Goal: Use online tool/utility

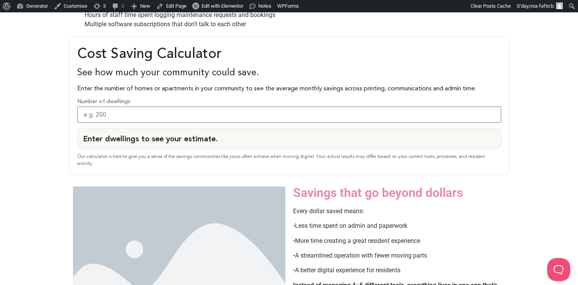
scroll to position [336, 0]
click at [428, 116] on input "Number of dwellings" at bounding box center [289, 115] width 424 height 16
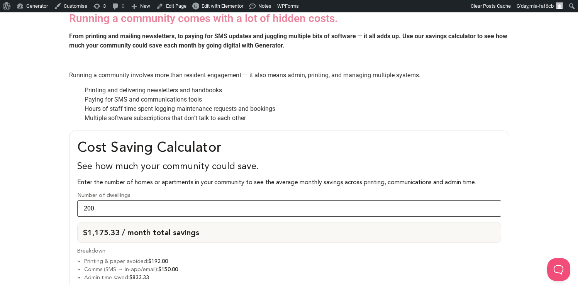
scroll to position [237, 0]
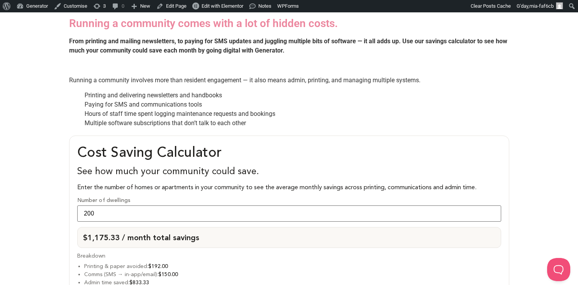
click at [411, 97] on li "Printing and delivering newsletters and handbooks" at bounding box center [297, 95] width 425 height 9
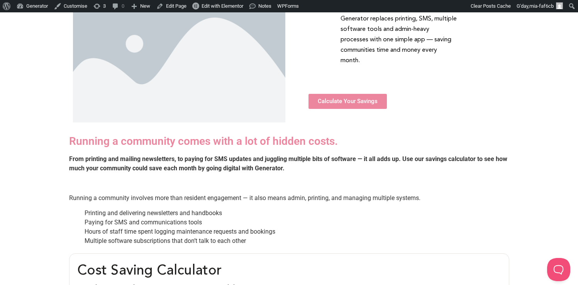
scroll to position [118, 0]
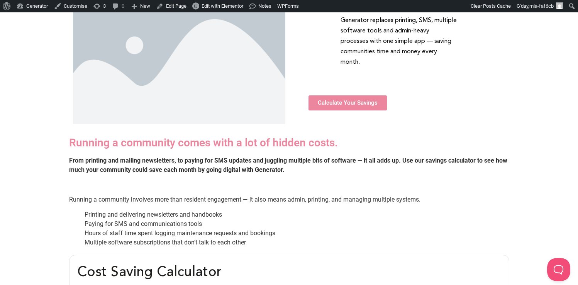
click at [328, 100] on span "Calculate Your Savings" at bounding box center [348, 103] width 60 height 6
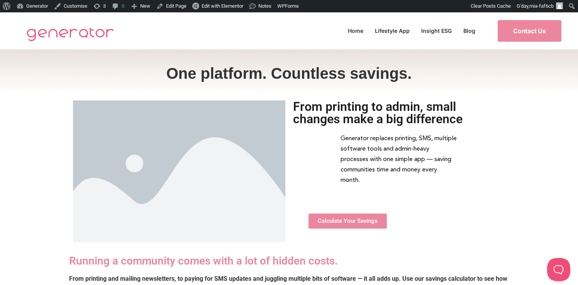
click at [333, 218] on span "Calculate Your Savings" at bounding box center [348, 221] width 60 height 6
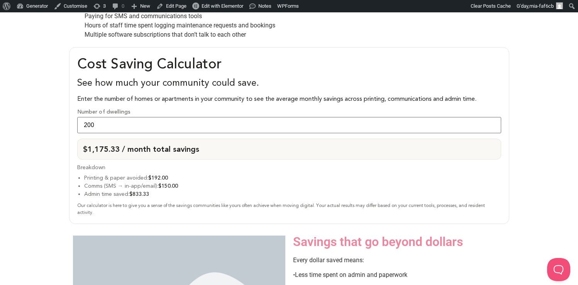
scroll to position [329, 0]
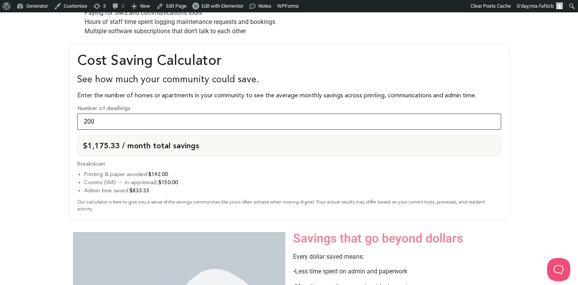
click at [156, 120] on input "200" at bounding box center [289, 121] width 424 height 16
drag, startPoint x: 130, startPoint y: 118, endPoint x: 54, endPoint y: 115, distance: 76.1
click at [54, 115] on div "Cost Saving Calculator See how much your community could save. Enter the number…" at bounding box center [289, 132] width 578 height 184
click at [518, 84] on div "Cost Saving Calculator See how much your community could save. Enter the number…" at bounding box center [289, 132] width 578 height 184
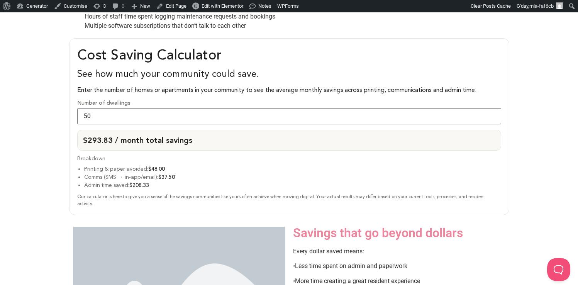
scroll to position [337, 0]
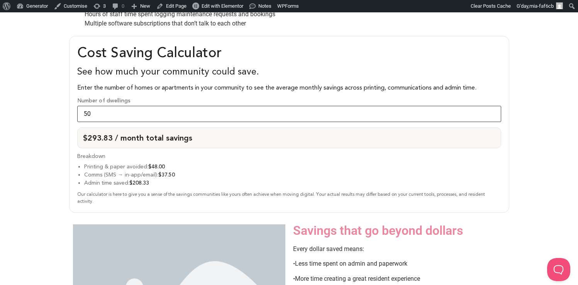
click at [122, 111] on input "50" at bounding box center [289, 114] width 424 height 16
drag, startPoint x: 118, startPoint y: 111, endPoint x: 64, endPoint y: 111, distance: 53.6
click at [64, 111] on div "Cost Saving Calculator See how much your community could save. Enter the number…" at bounding box center [289, 124] width 578 height 184
drag, startPoint x: 123, startPoint y: 113, endPoint x: 78, endPoint y: 111, distance: 44.8
click at [78, 111] on input "200" at bounding box center [289, 114] width 424 height 16
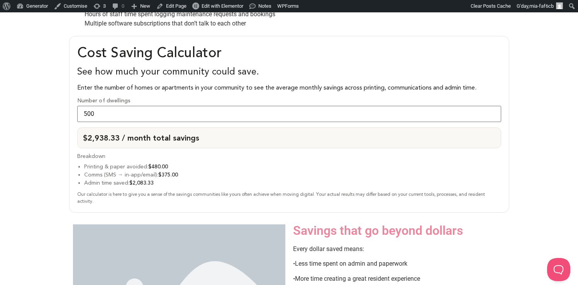
click at [49, 120] on div "Cost Saving Calculator See how much your community could save. Enter the number…" at bounding box center [289, 124] width 578 height 184
drag, startPoint x: 137, startPoint y: 111, endPoint x: 64, endPoint y: 111, distance: 72.9
click at [64, 111] on div "Cost Saving Calculator See how much your community could save. Enter the number…" at bounding box center [289, 124] width 578 height 184
type input "212"
click at [108, 171] on li "Comms (SMS → in-app/email): $159.00" at bounding box center [292, 175] width 417 height 8
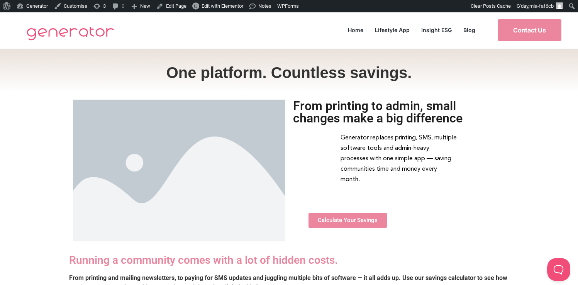
scroll to position [0, 0]
